Goal: Task Accomplishment & Management: Manage account settings

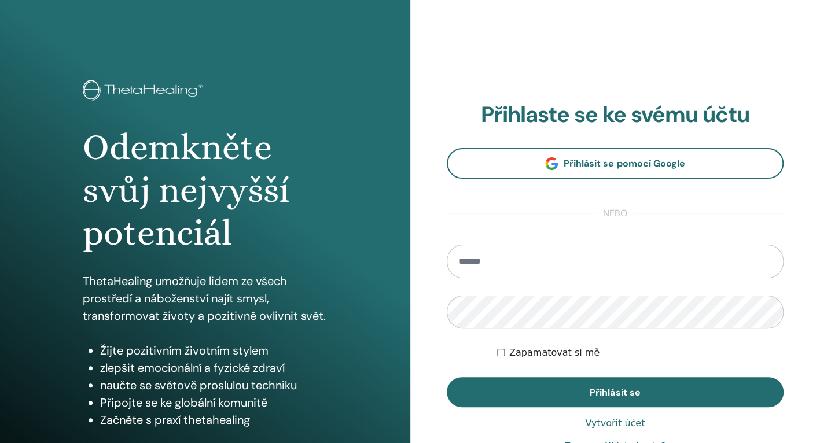
type input "**********"
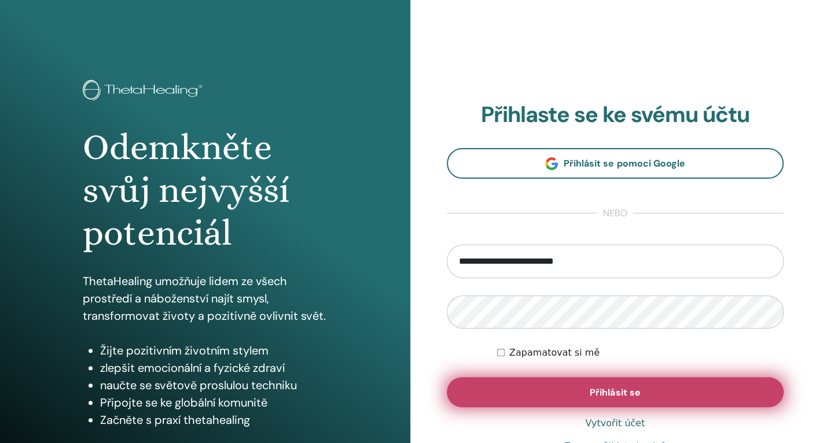
click at [623, 398] on button "Přihlásit se" at bounding box center [615, 392] width 337 height 30
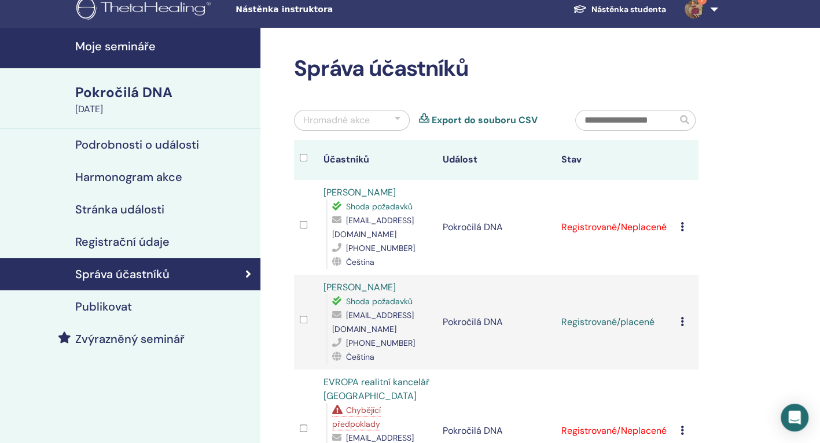
scroll to position [6, 0]
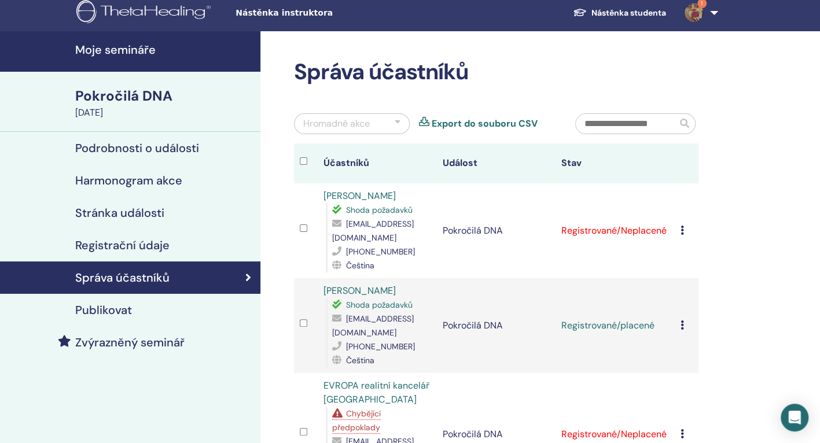
click at [120, 98] on div "Pokročilá DNA" at bounding box center [164, 96] width 178 height 20
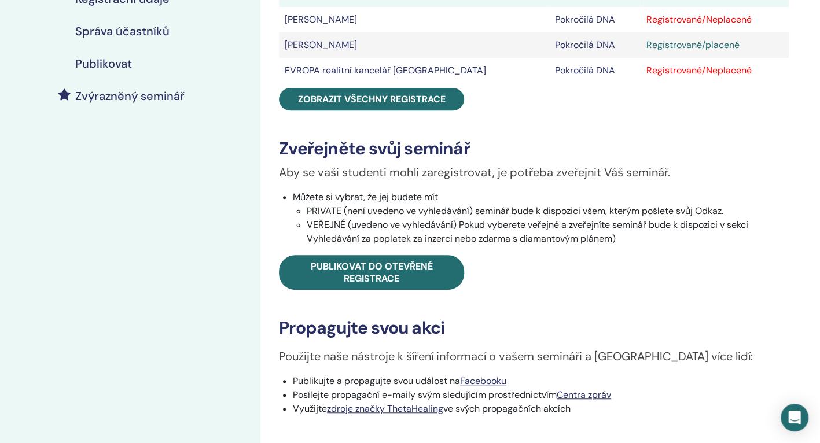
scroll to position [255, 0]
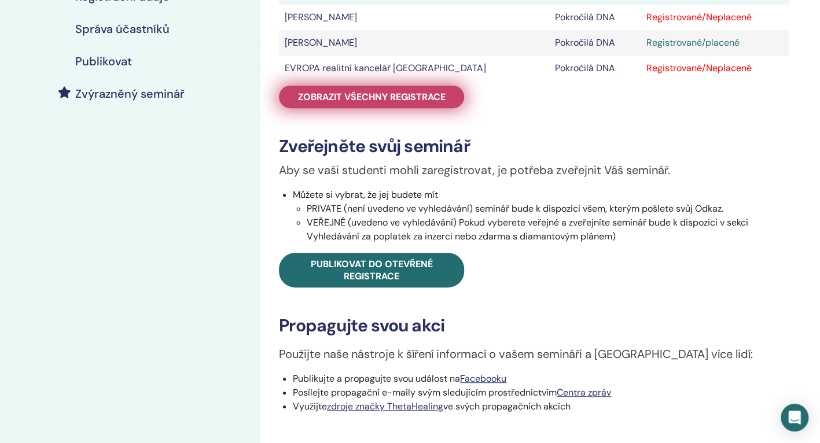
click at [430, 99] on span "Zobrazit všechny registrace" at bounding box center [372, 97] width 148 height 12
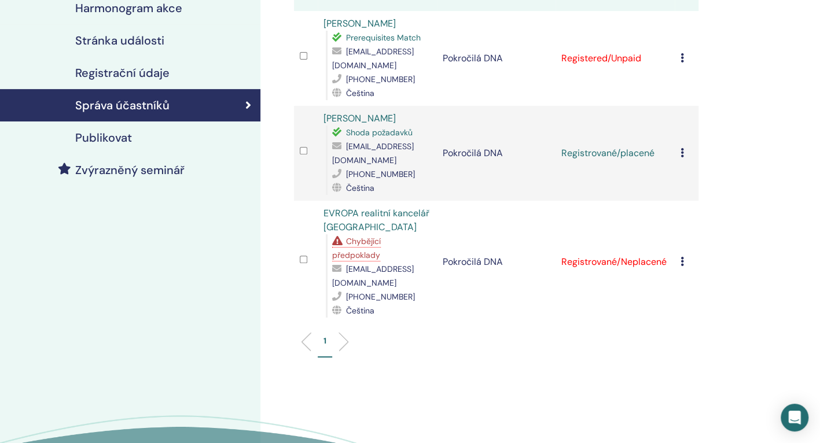
scroll to position [177, 0]
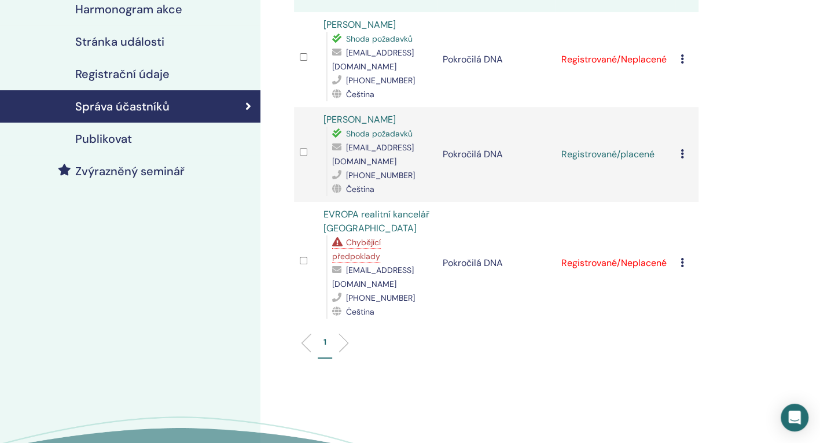
click at [680, 258] on icon at bounding box center [681, 262] width 3 height 9
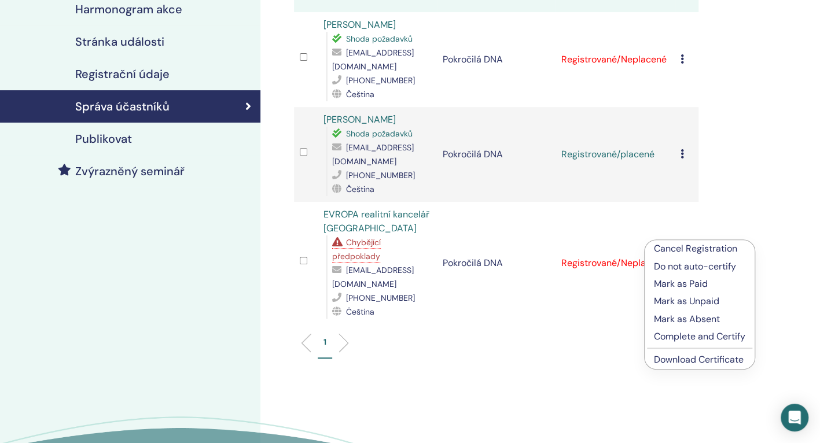
click at [700, 248] on p "Cancel Registration" at bounding box center [699, 249] width 91 height 14
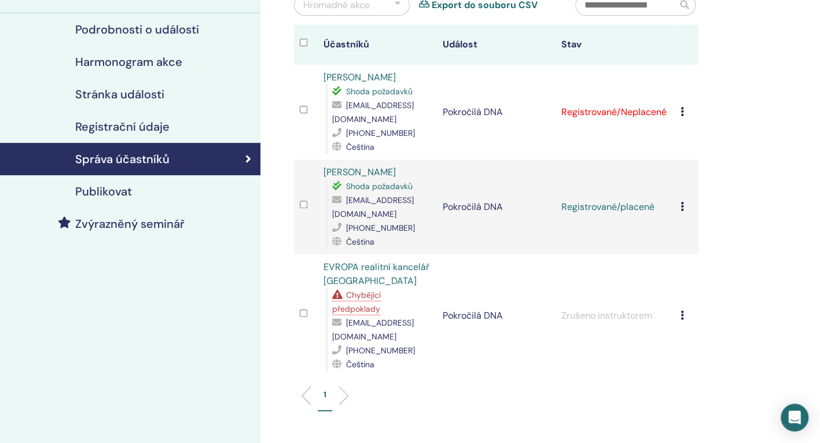
scroll to position [124, 0]
click at [682, 311] on icon at bounding box center [681, 315] width 3 height 9
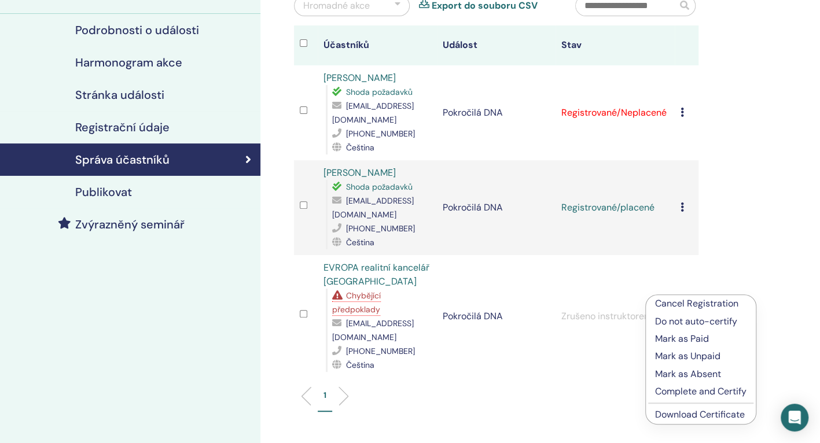
click at [705, 301] on p "Cancel Registration" at bounding box center [700, 304] width 91 height 14
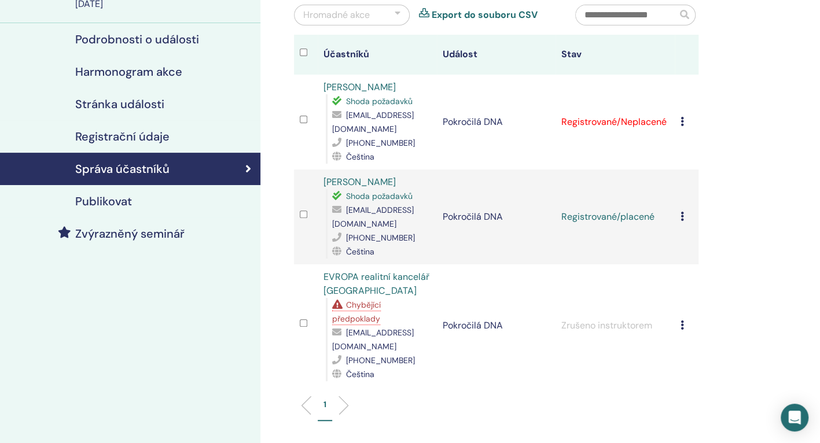
scroll to position [101, 0]
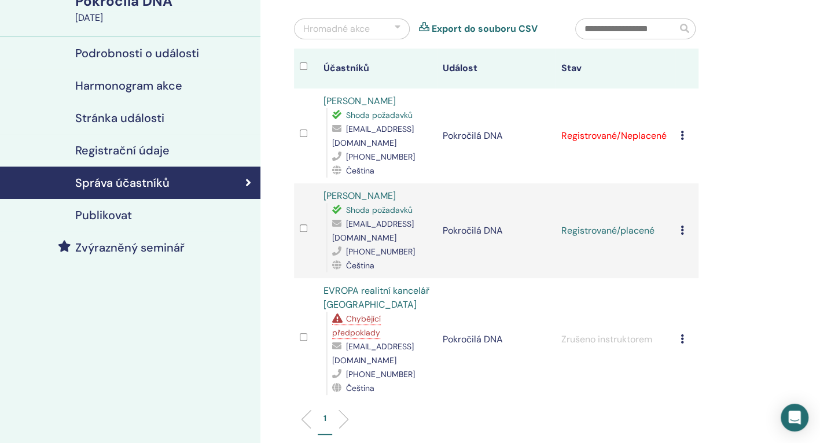
click at [670, 125] on td "Registrované/Neplacené" at bounding box center [614, 136] width 119 height 95
click at [682, 131] on icon at bounding box center [681, 135] width 3 height 9
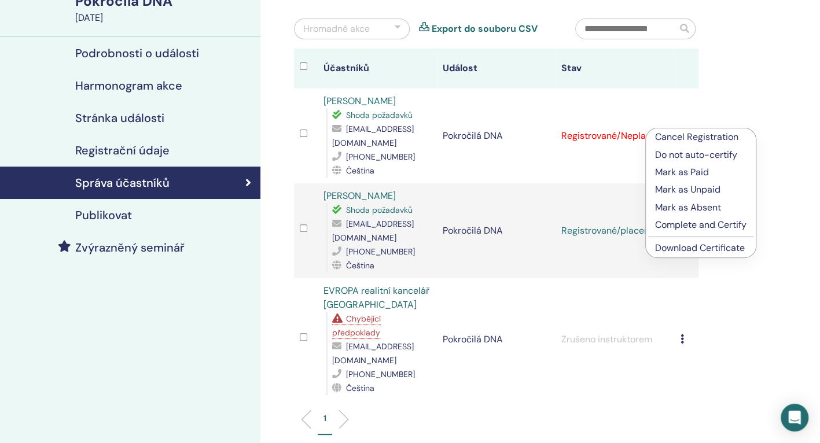
click at [388, 190] on link "Veronika Blabla Hubková" at bounding box center [359, 196] width 72 height 12
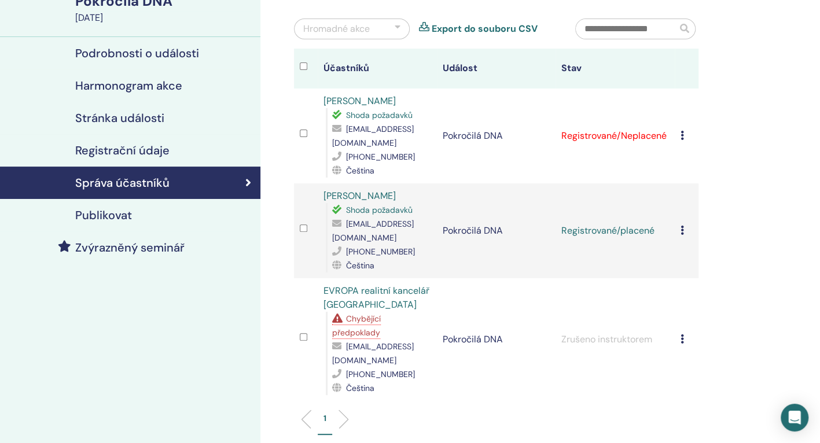
click at [680, 131] on icon at bounding box center [681, 135] width 3 height 9
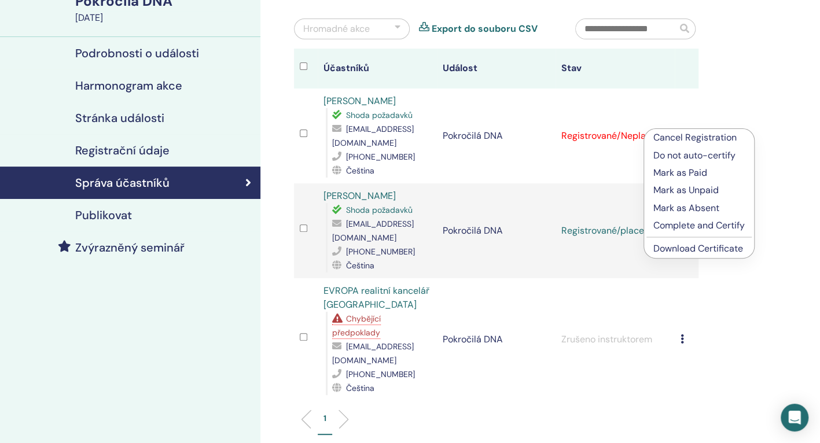
click at [688, 169] on p "Mark as Paid" at bounding box center [698, 173] width 91 height 14
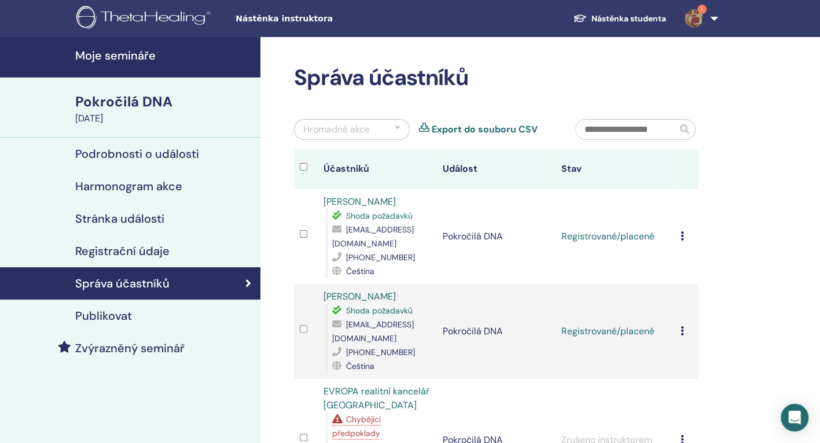
click at [697, 14] on img at bounding box center [693, 18] width 19 height 19
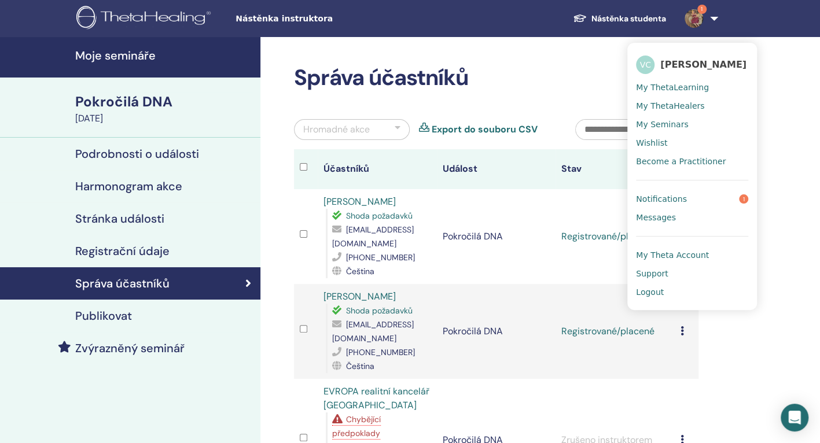
click at [665, 196] on span "Notifications" at bounding box center [661, 199] width 51 height 10
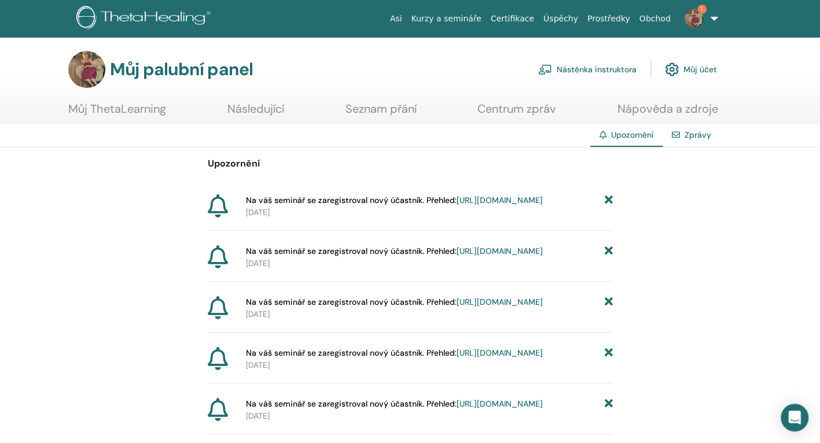
click at [456, 205] on link "[URL][DOMAIN_NAME]" at bounding box center [499, 200] width 86 height 10
